Goal: Transaction & Acquisition: Subscribe to service/newsletter

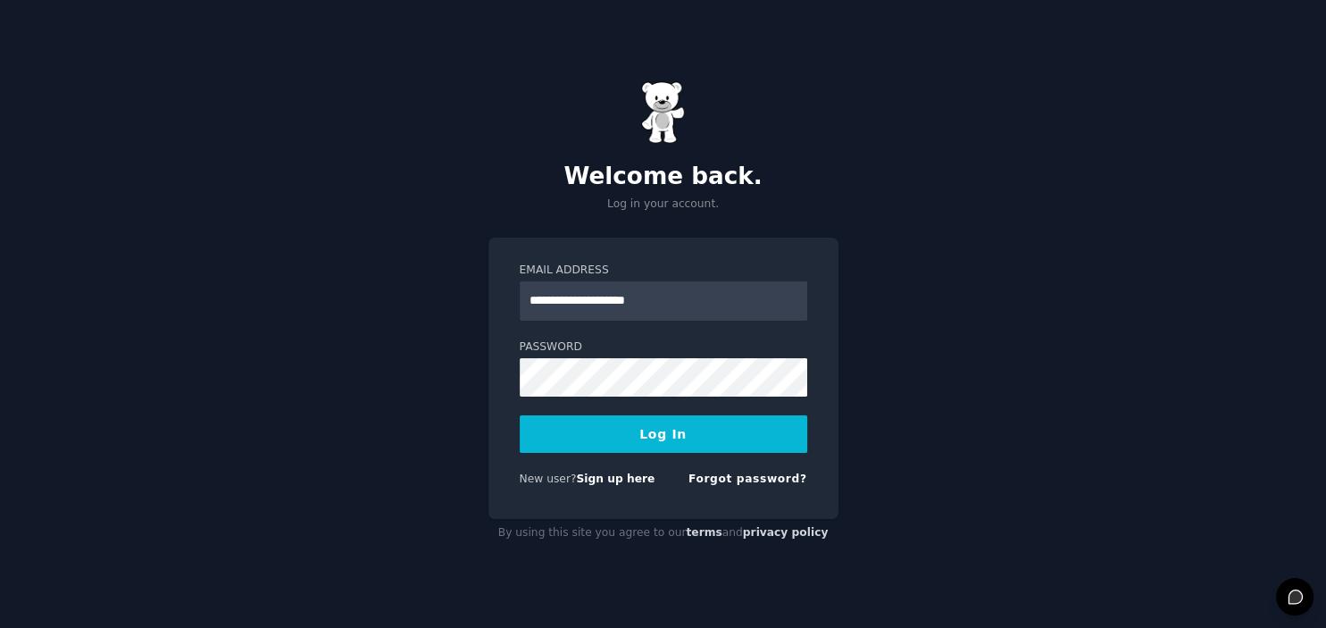
type input "**********"
click at [713, 434] on button "Log In" at bounding box center [663, 433] width 287 height 37
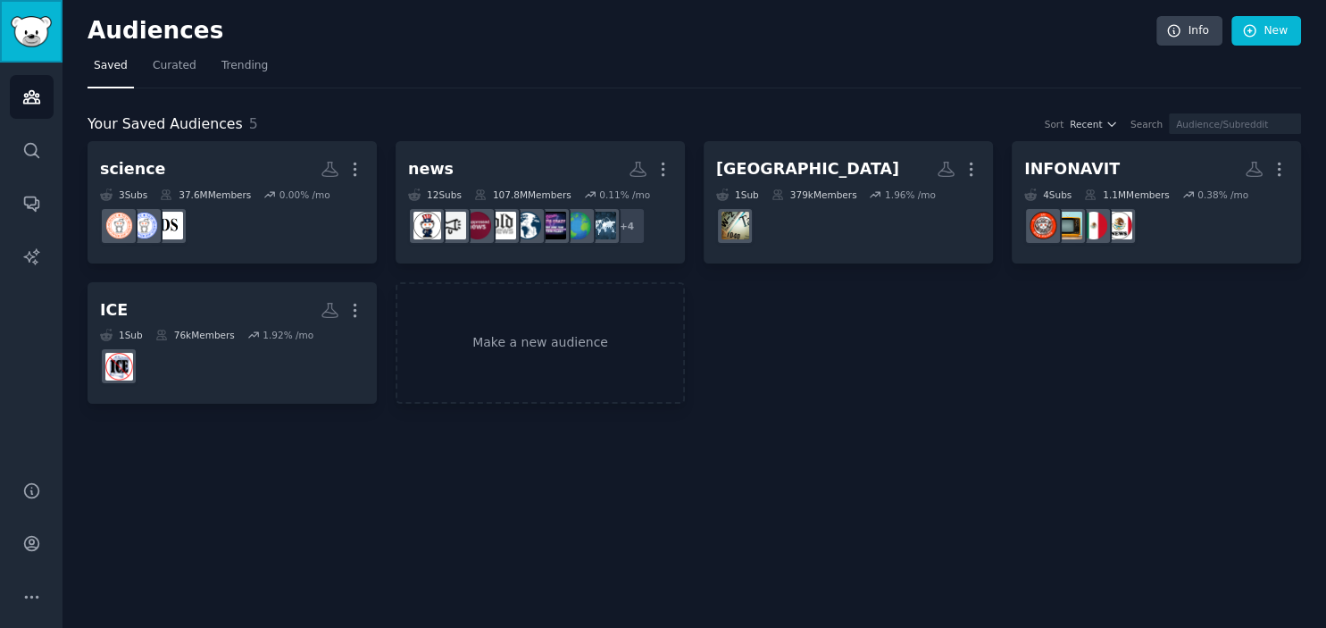
click at [28, 34] on img "Sidebar" at bounding box center [31, 31] width 41 height 31
click at [34, 142] on icon "Sidebar" at bounding box center [31, 150] width 19 height 19
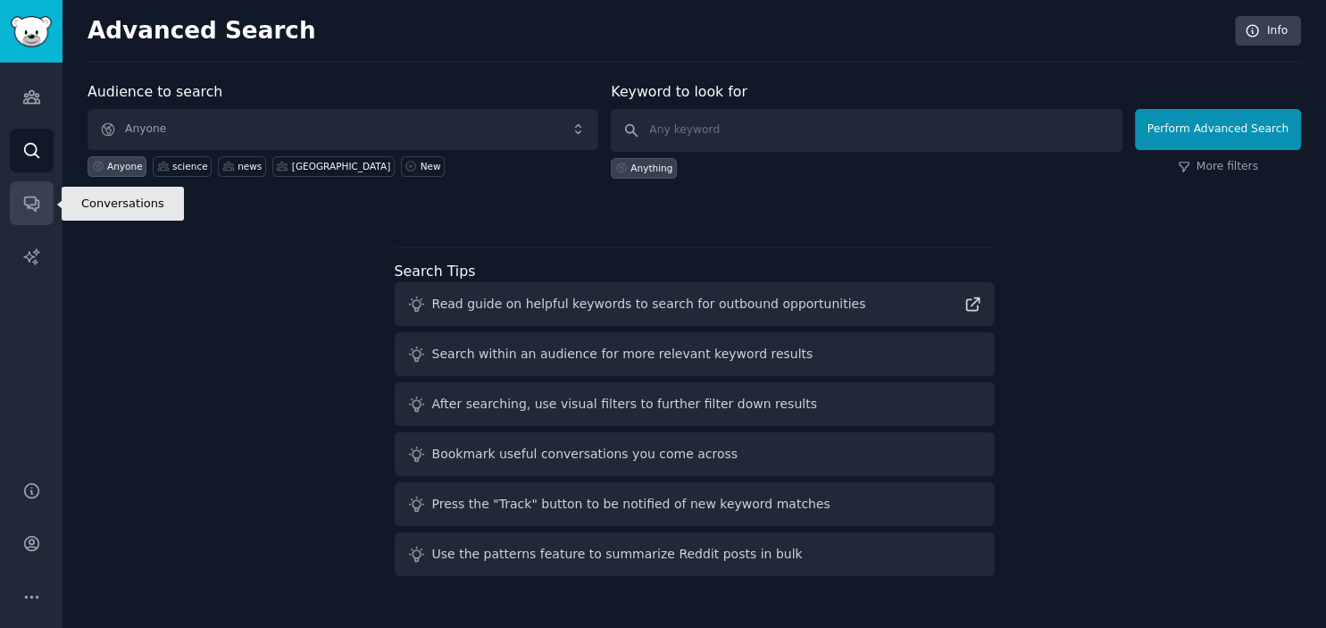
click at [35, 203] on icon "Sidebar" at bounding box center [31, 204] width 14 height 14
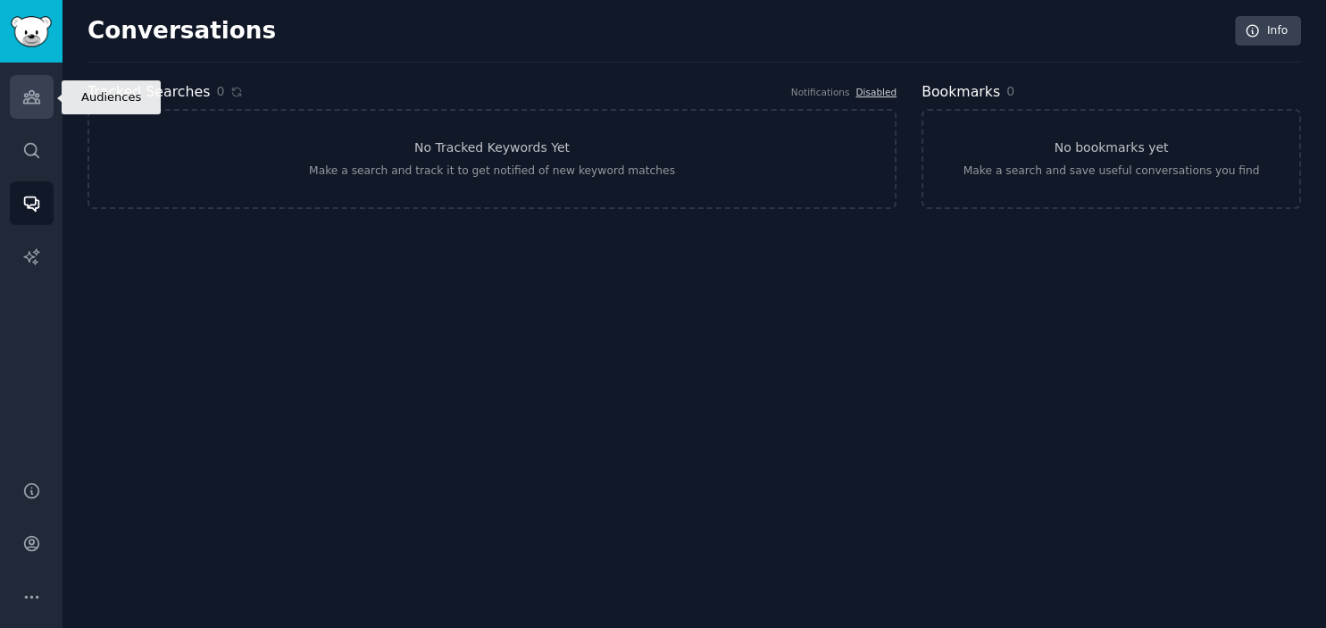
click at [40, 99] on icon "Sidebar" at bounding box center [31, 96] width 19 height 19
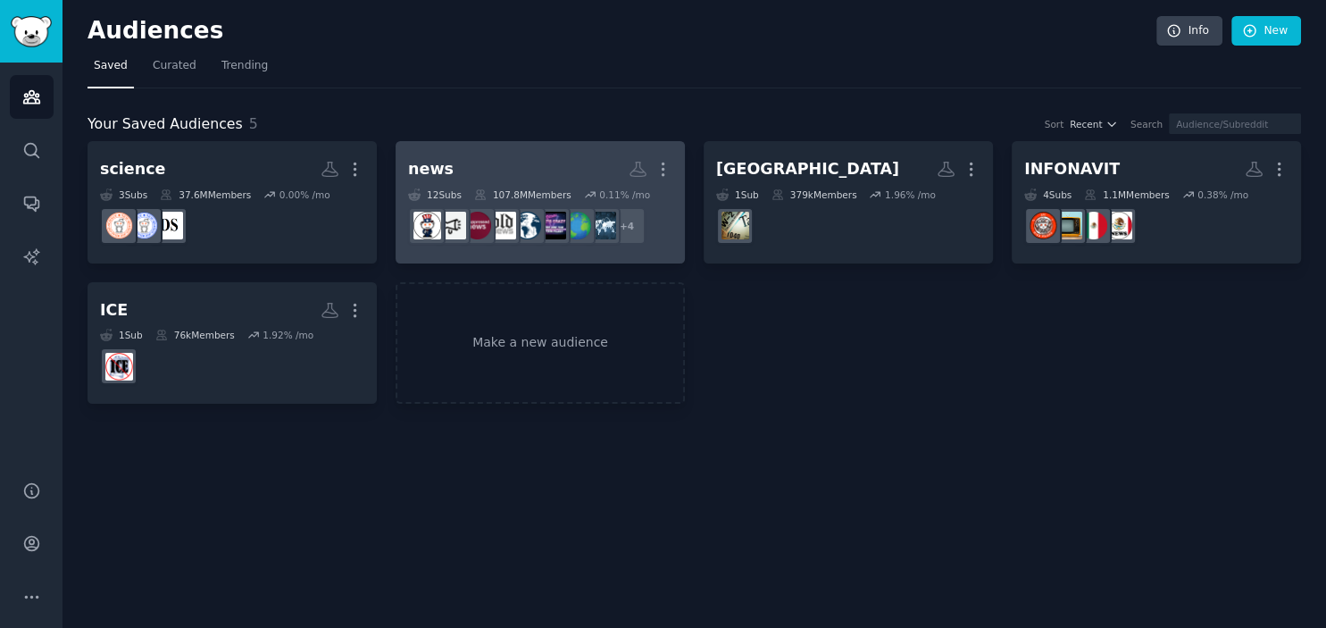
click at [508, 172] on h2 "news More" at bounding box center [540, 169] width 264 height 31
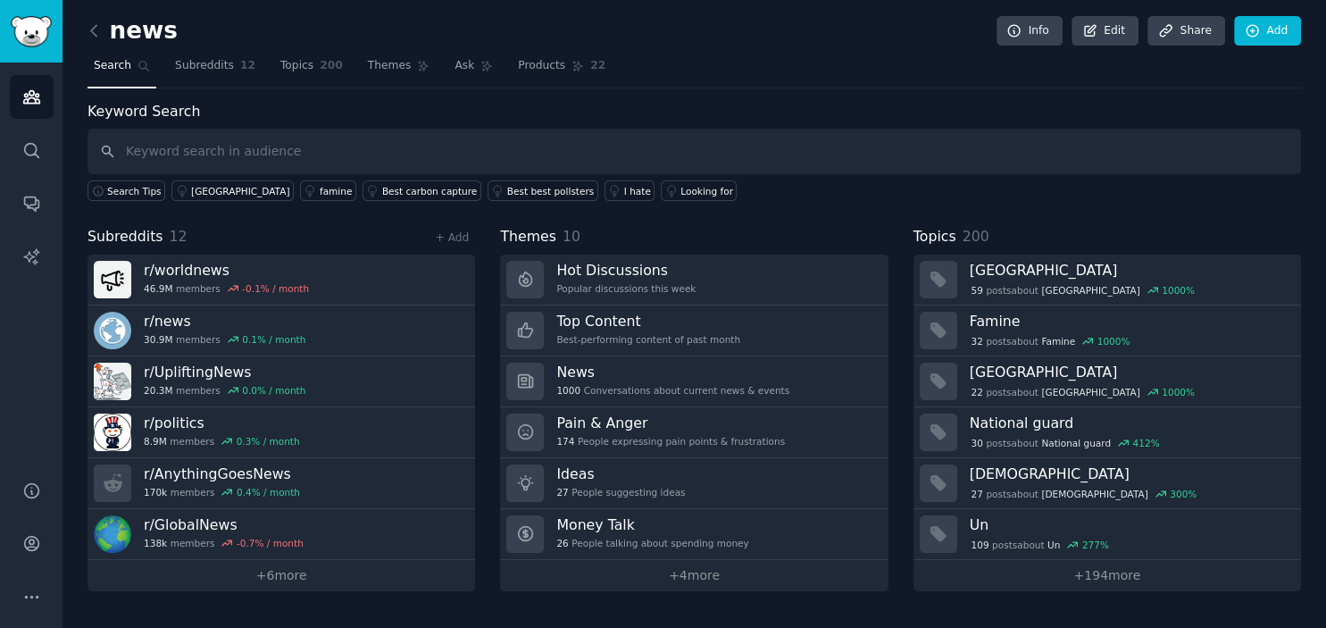
click at [1277, 204] on div "Keyword Search Search Tips nepal famine Best carbon capture Best best pollsters…" at bounding box center [693, 346] width 1213 height 490
click at [30, 496] on icon "Sidebar" at bounding box center [31, 490] width 14 height 14
click at [298, 74] on link "Topics 200" at bounding box center [311, 70] width 75 height 37
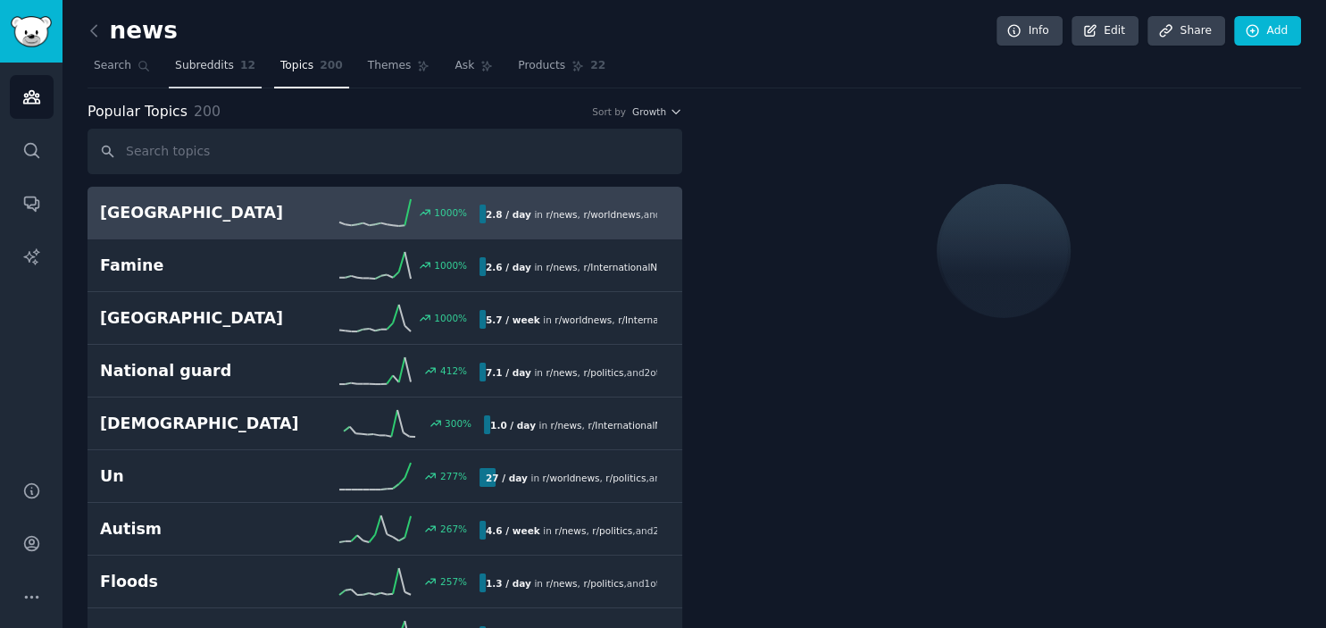
click at [198, 71] on span "Subreddits" at bounding box center [204, 66] width 59 height 16
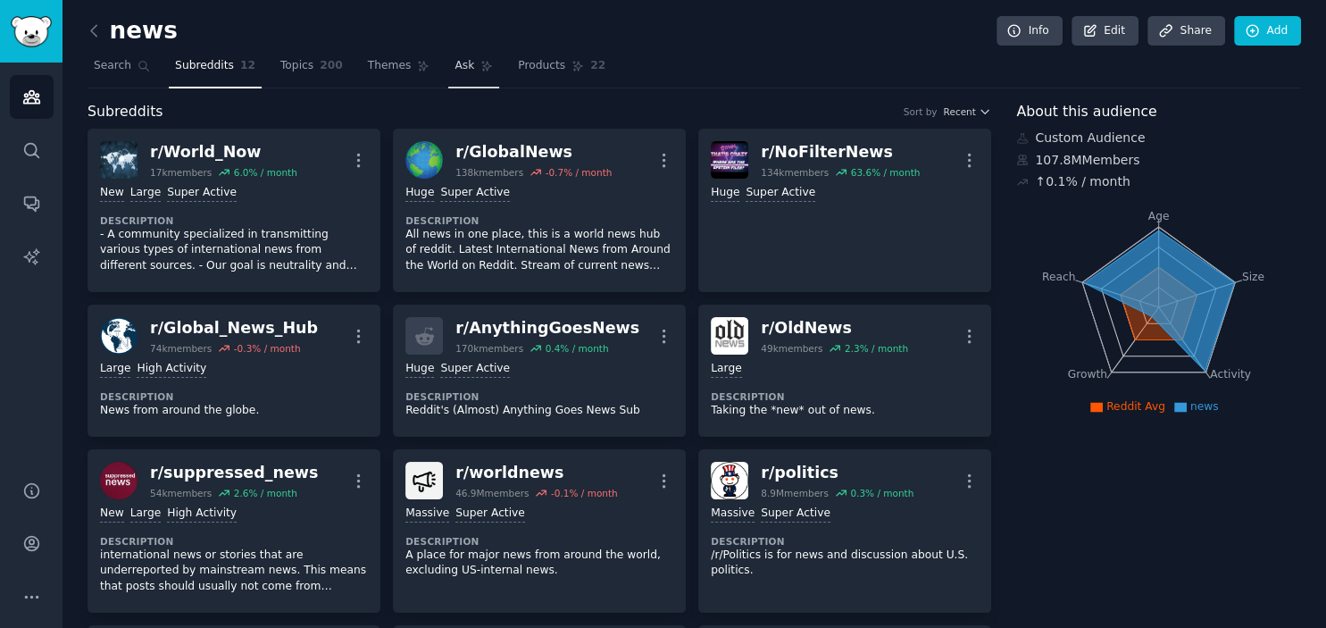
click at [454, 71] on span "Ask" at bounding box center [464, 66] width 20 height 16
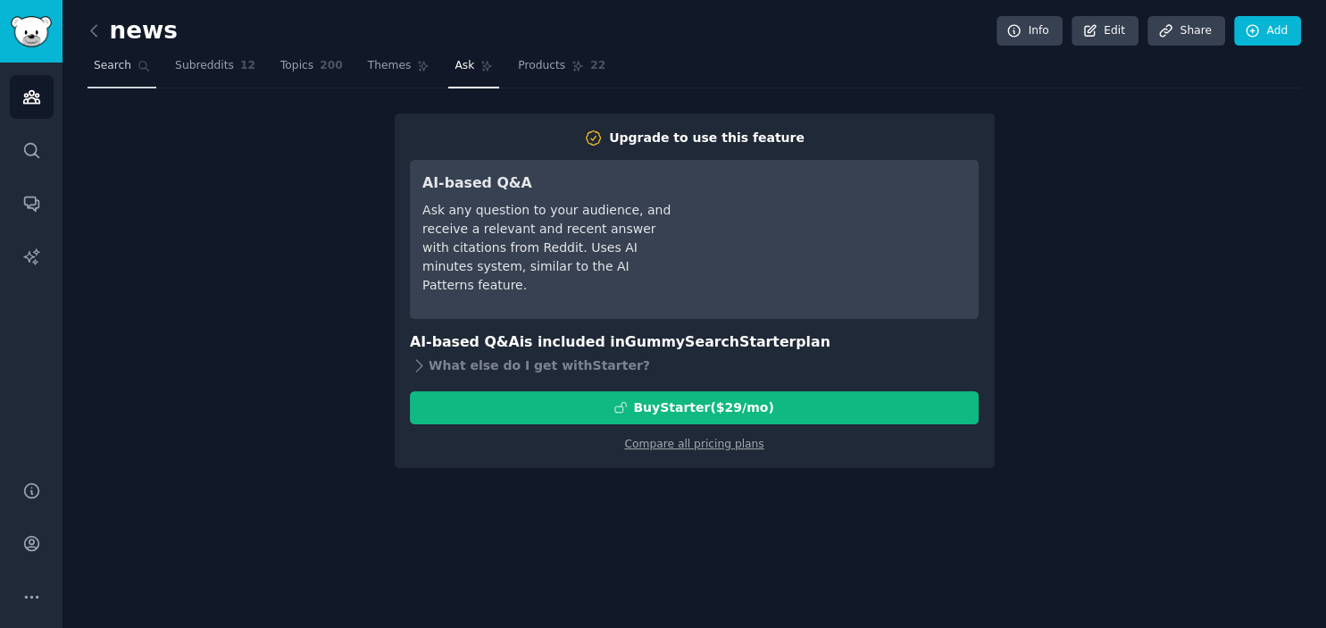
click at [127, 72] on link "Search" at bounding box center [121, 70] width 69 height 37
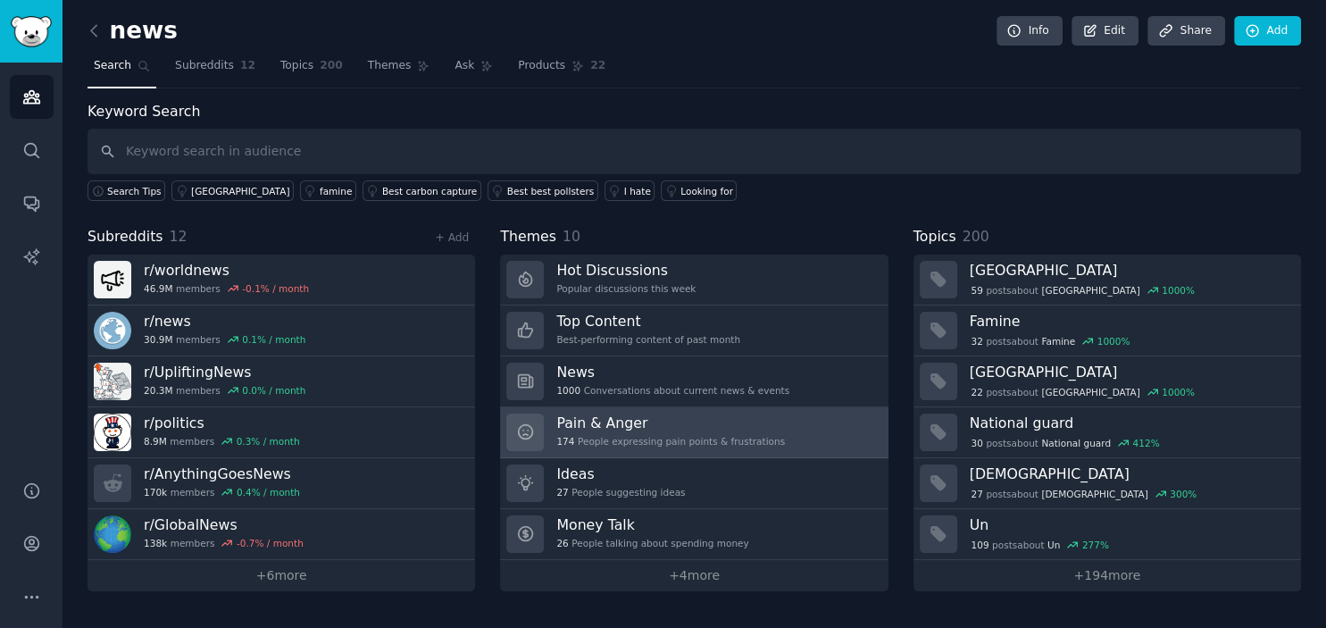
click at [680, 420] on h3 "Pain & Anger" at bounding box center [670, 422] width 229 height 19
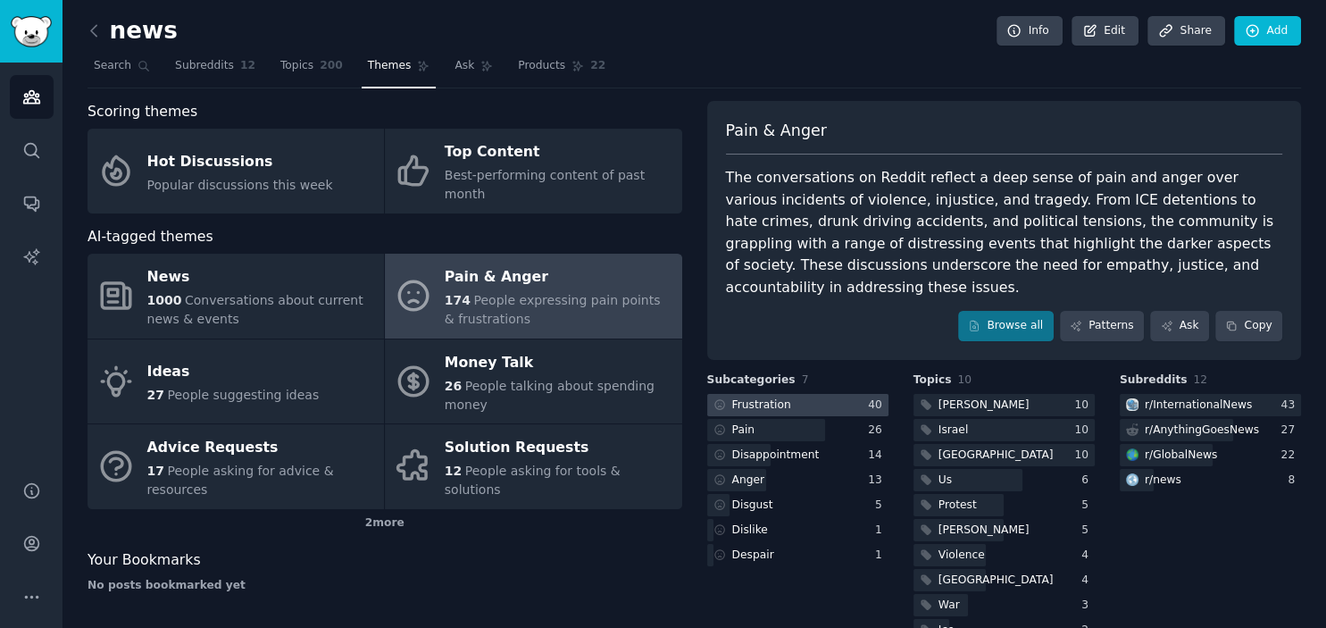
click at [805, 394] on div at bounding box center [797, 405] width 181 height 22
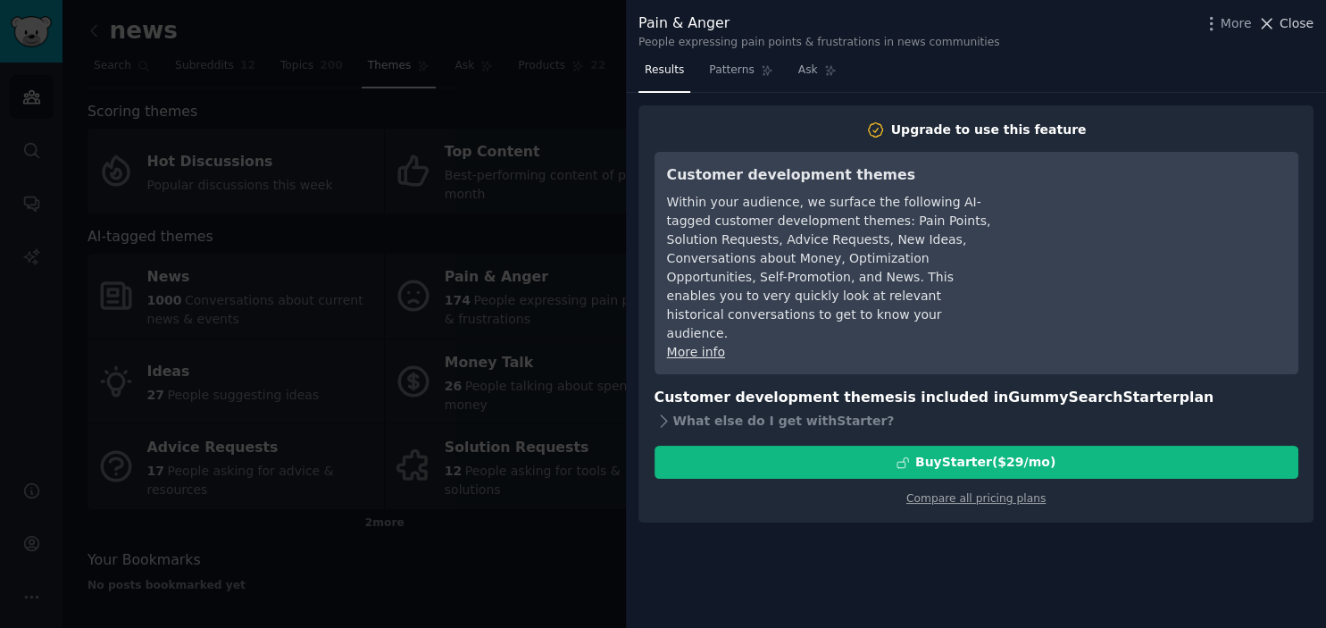
click at [1299, 23] on span "Close" at bounding box center [1296, 23] width 34 height 19
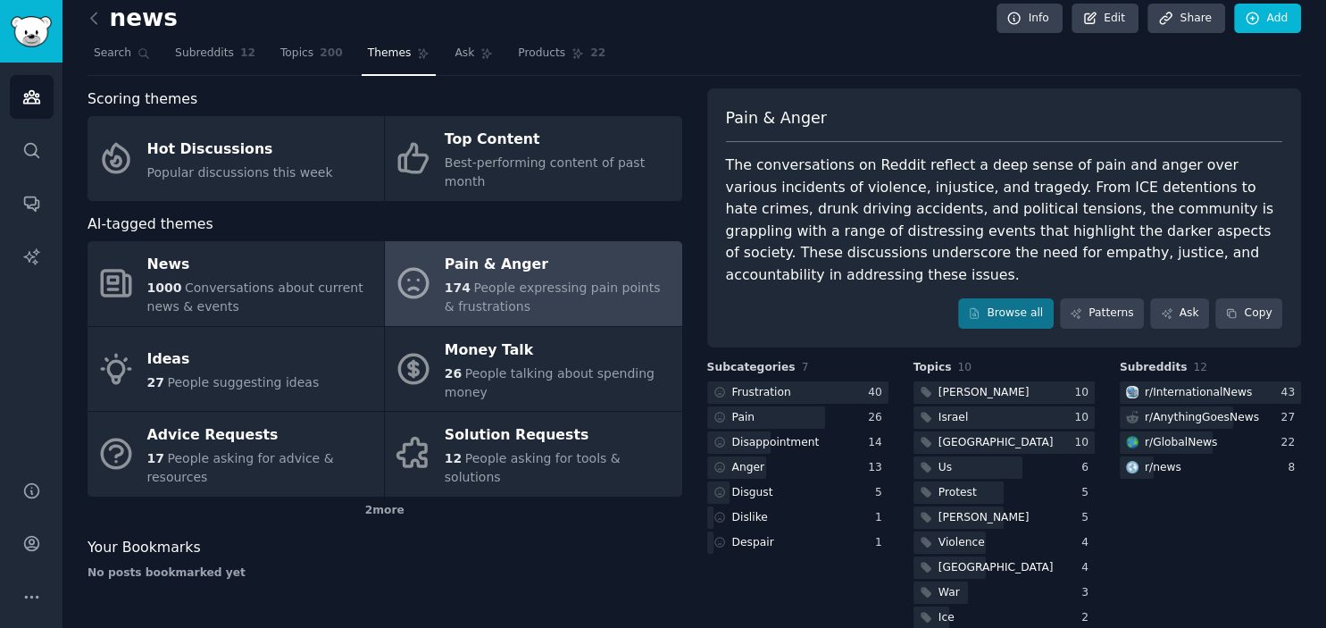
scroll to position [18, 0]
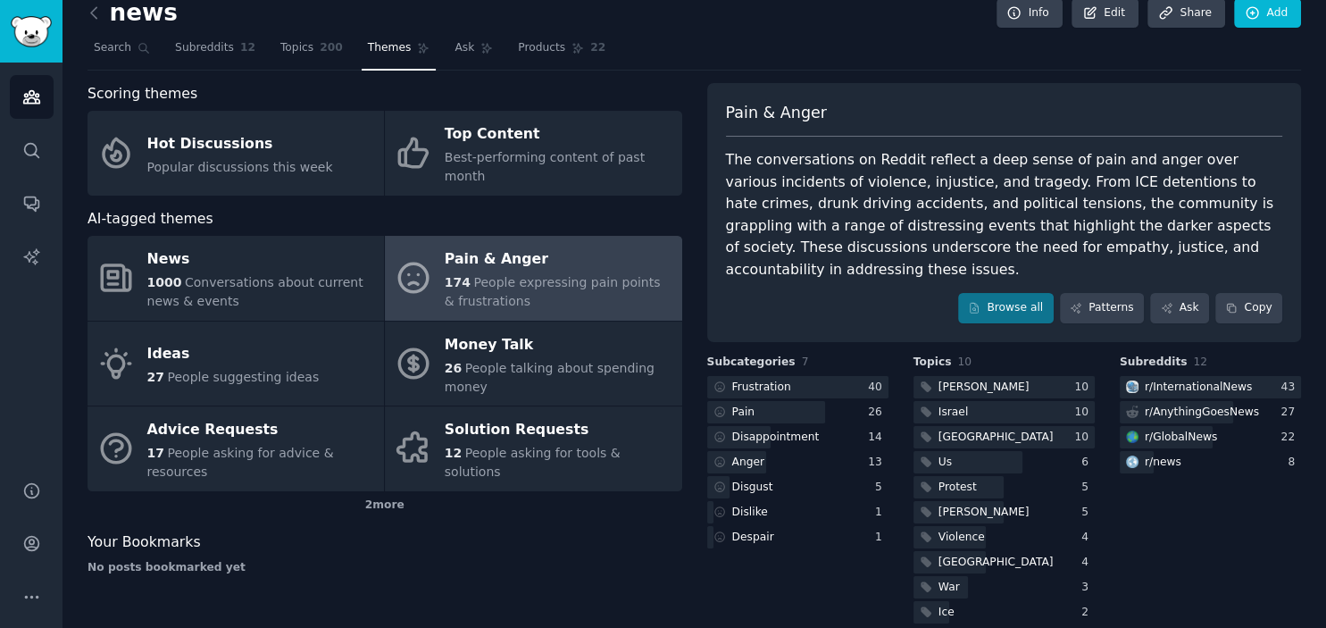
click at [469, 518] on div "Scoring themes Hot Discussions Popular discussions this week Top Content Best-p…" at bounding box center [384, 355] width 595 height 544
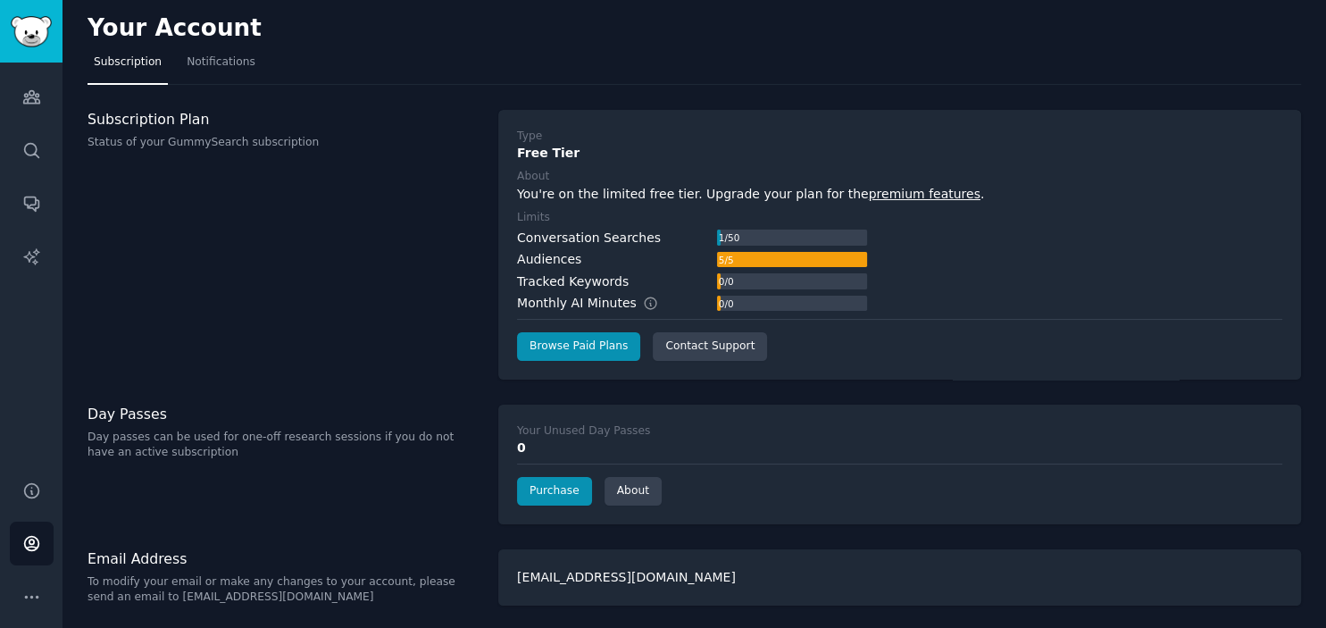
scroll to position [3, 0]
click at [574, 352] on link "Browse Paid Plans" at bounding box center [578, 345] width 123 height 29
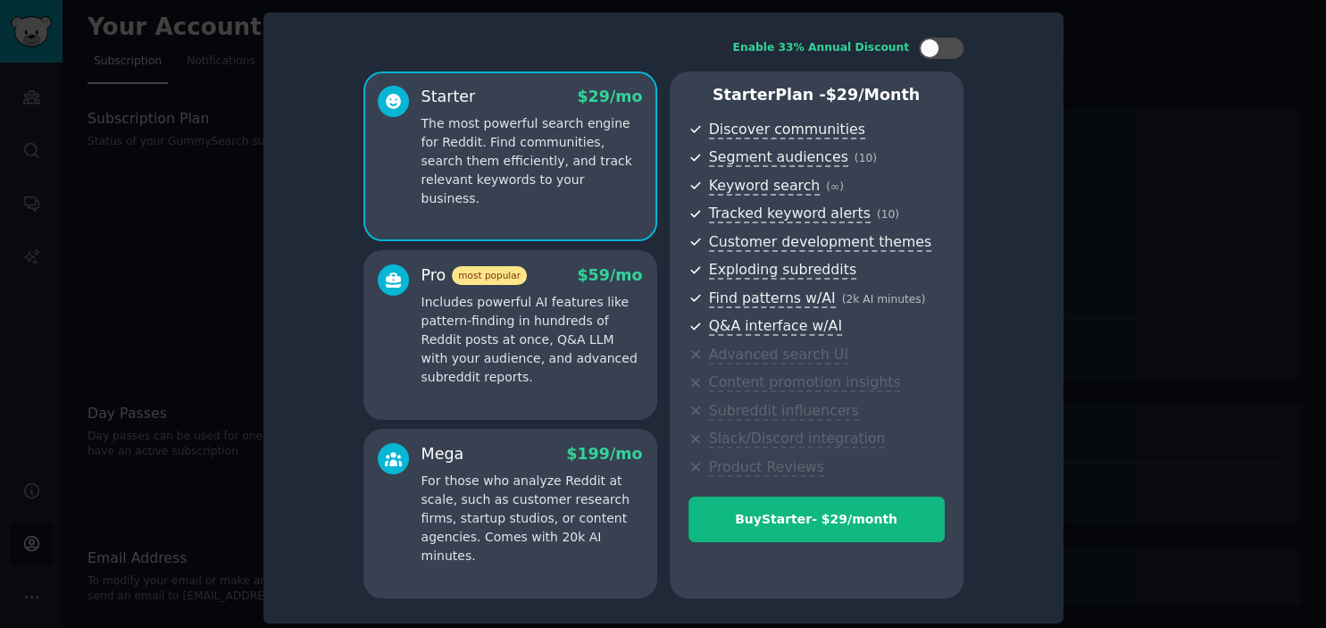
click at [506, 383] on p "Includes powerful AI features like pattern-finding in hundreds of Reddit posts …" at bounding box center [531, 340] width 221 height 94
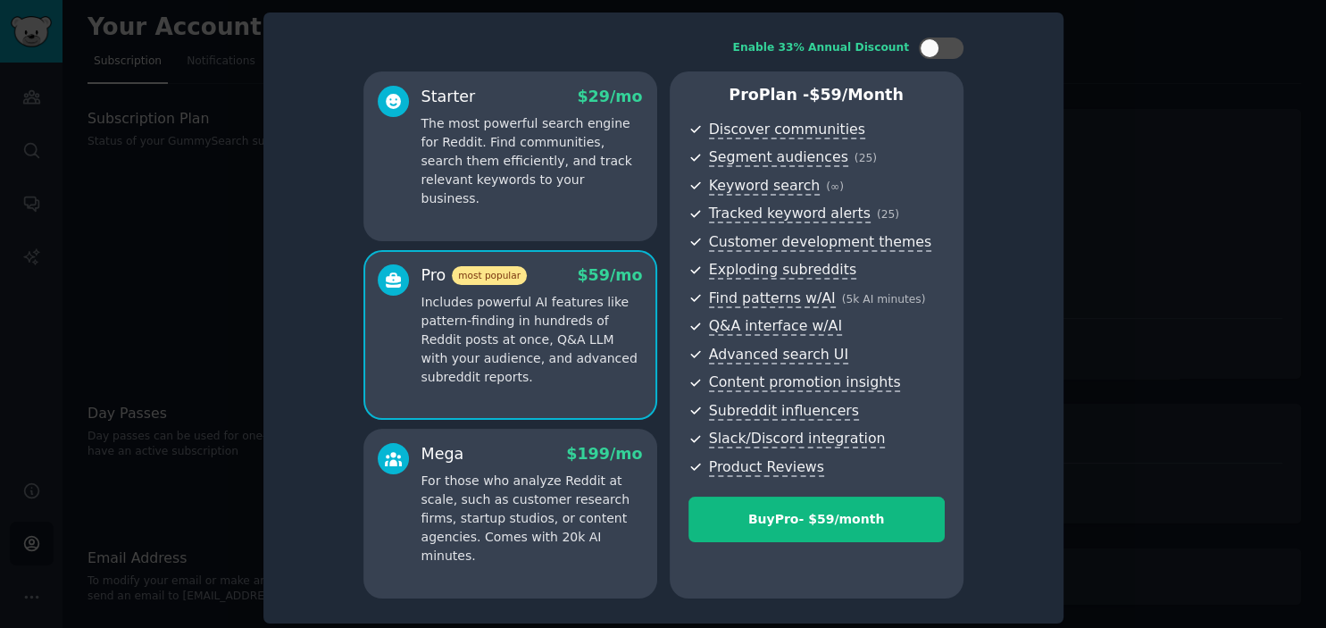
click at [549, 154] on p "The most powerful search engine for Reddit. Find communities, search them effic…" at bounding box center [531, 161] width 221 height 94
